Goal: Transaction & Acquisition: Purchase product/service

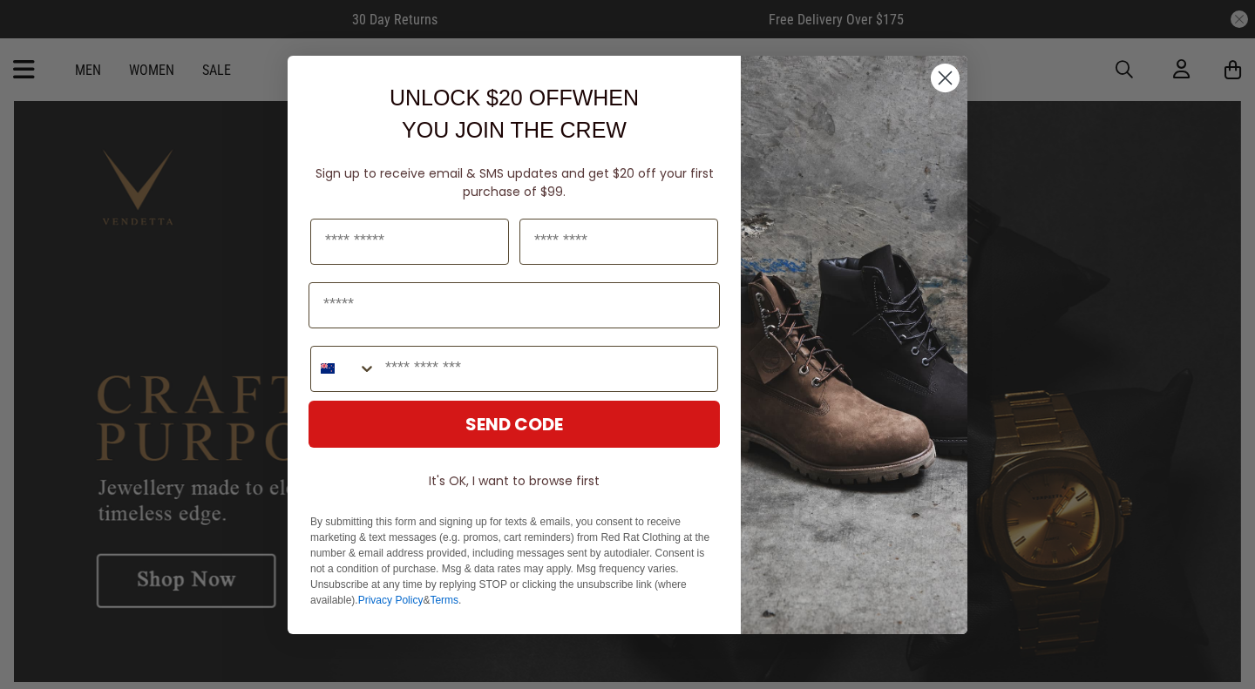
click at [942, 73] on circle "Close dialog" at bounding box center [945, 77] width 29 height 29
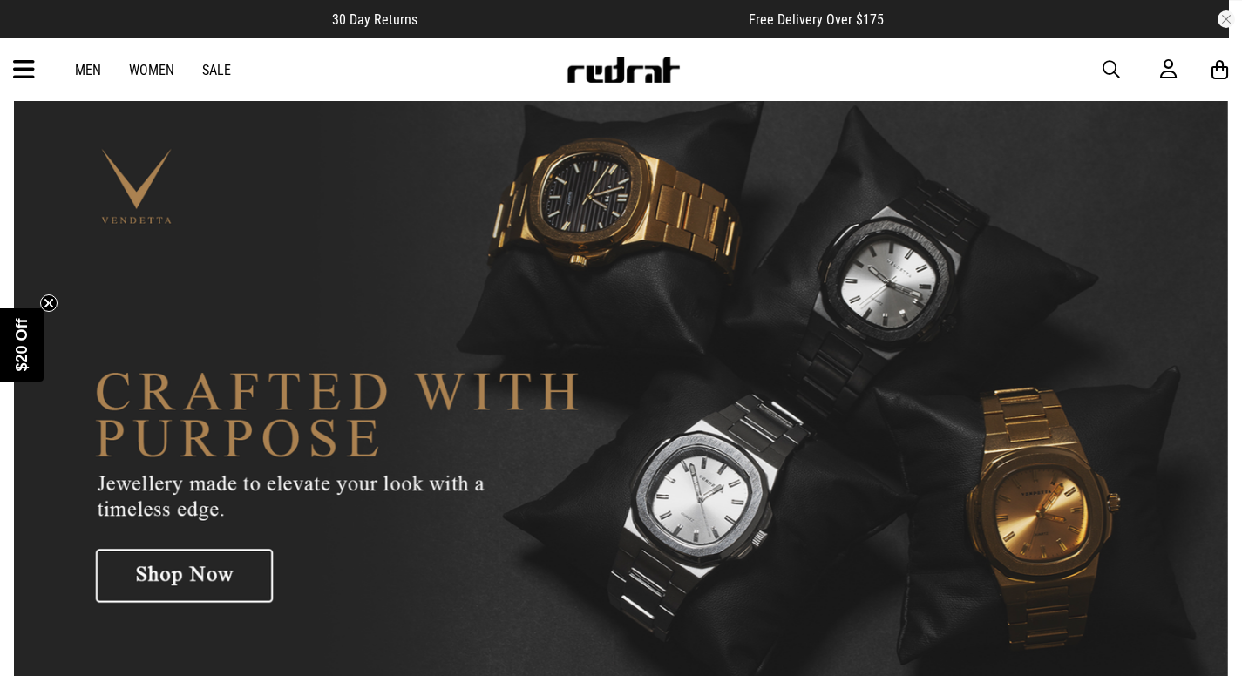
click at [1105, 66] on span "button" at bounding box center [1110, 69] width 17 height 21
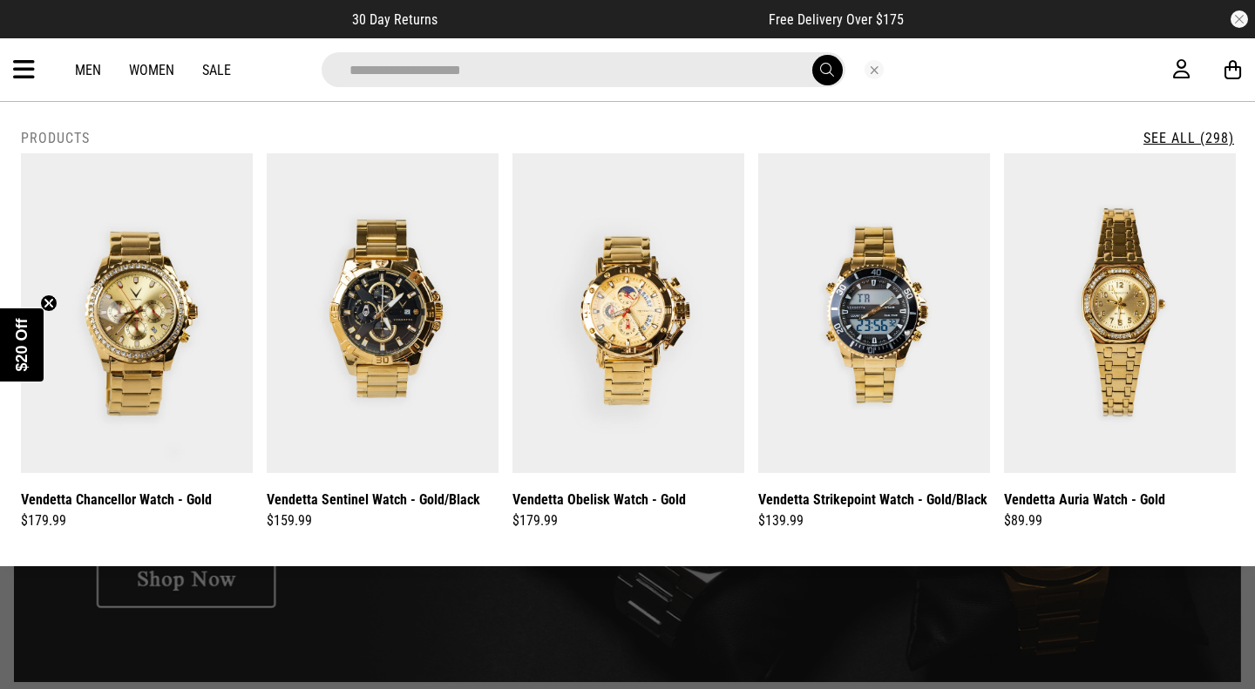
type input "**********"
click at [812, 55] on button "submit" at bounding box center [827, 70] width 30 height 30
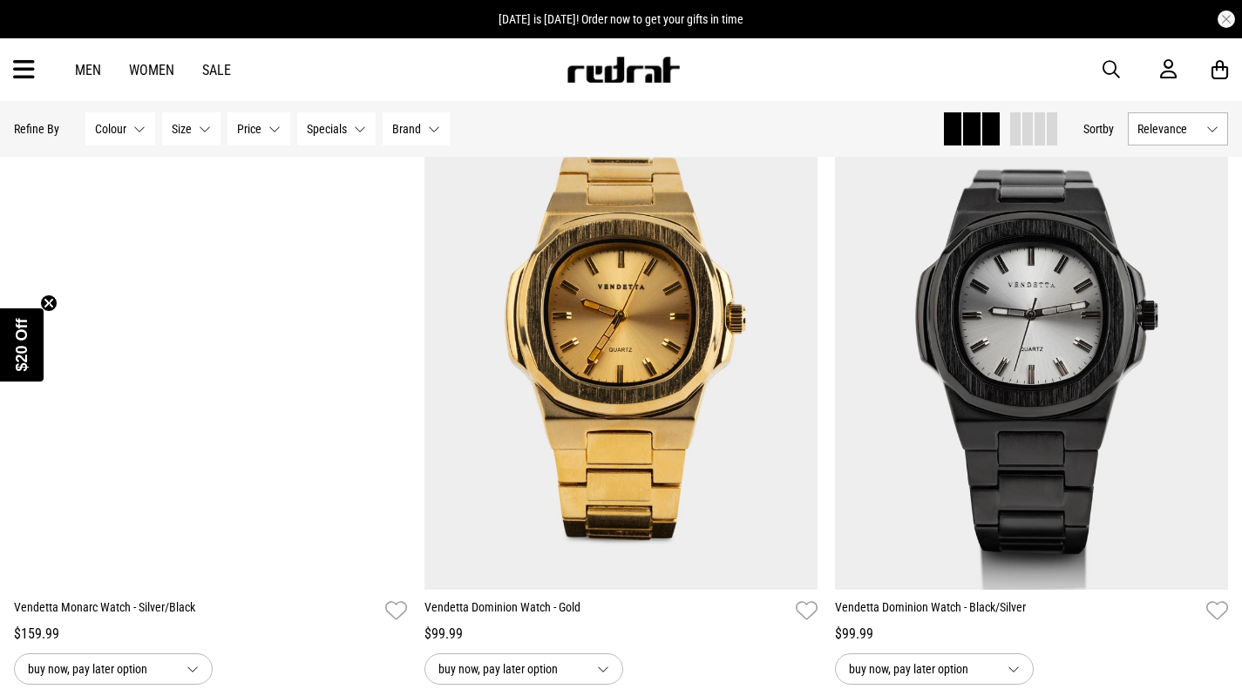
scroll to position [4991, 0]
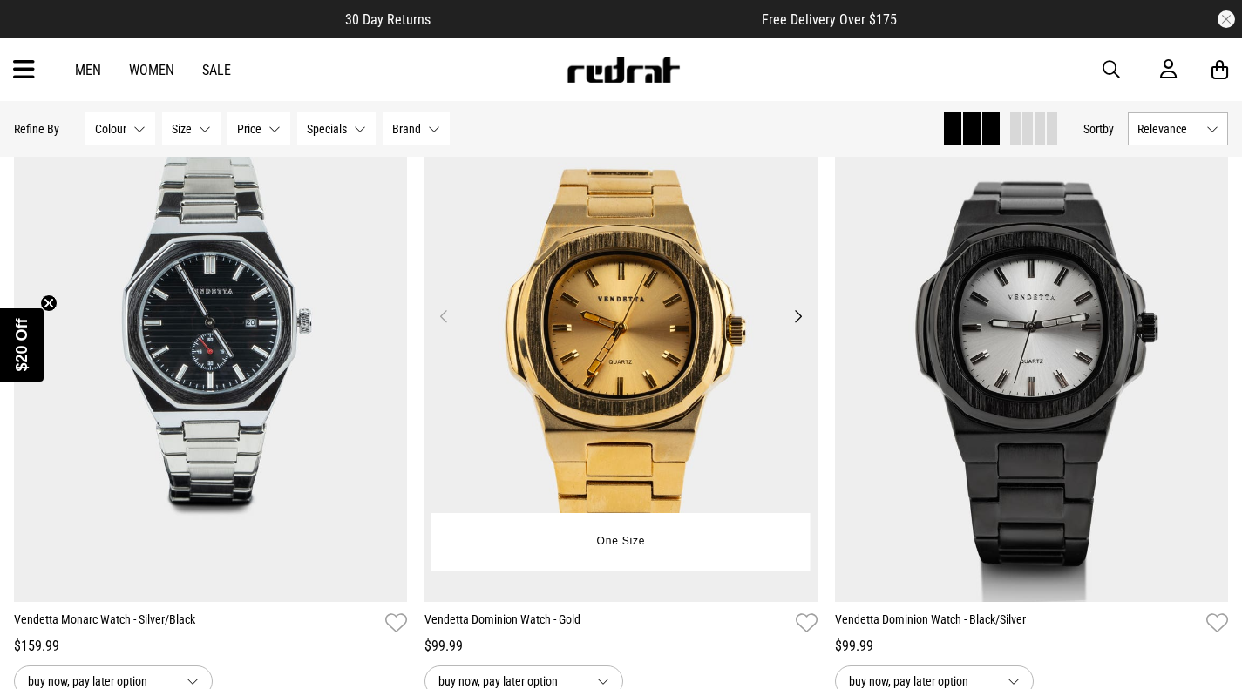
click at [631, 401] on img at bounding box center [620, 327] width 393 height 550
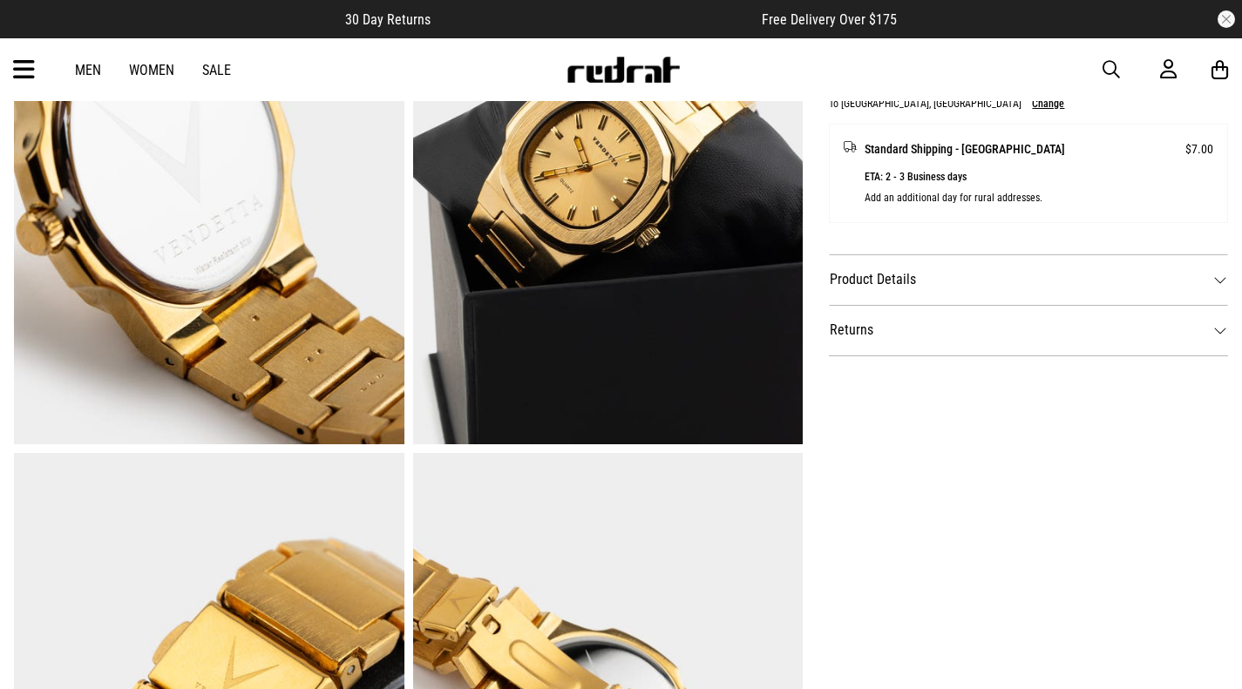
scroll to position [804, 0]
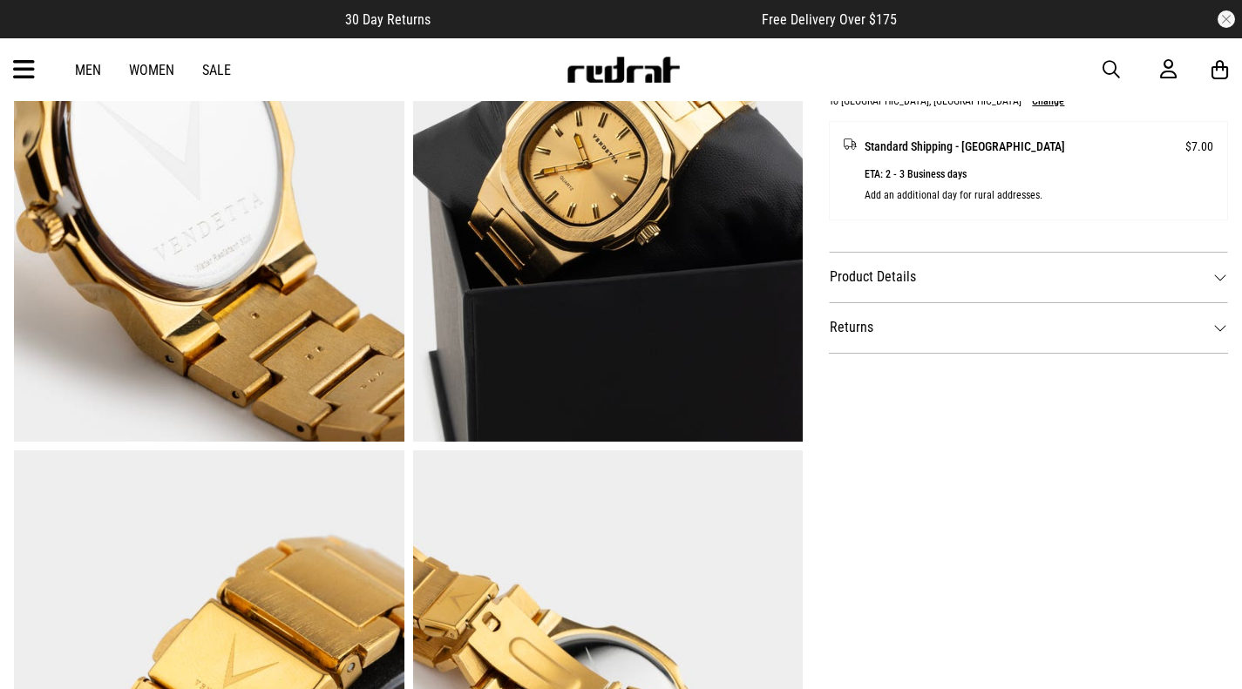
click at [1215, 270] on dt "Product Details" at bounding box center [1028, 277] width 399 height 51
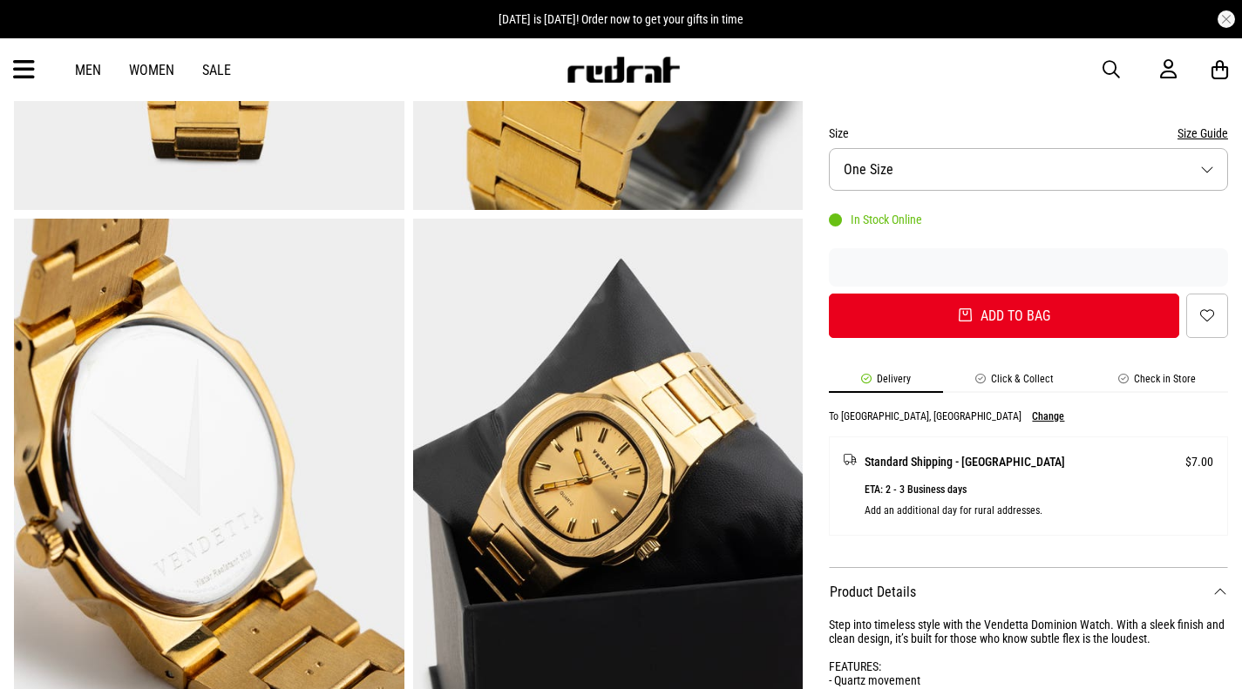
scroll to position [467, 0]
